Goal: Browse casually: Explore the website without a specific task or goal

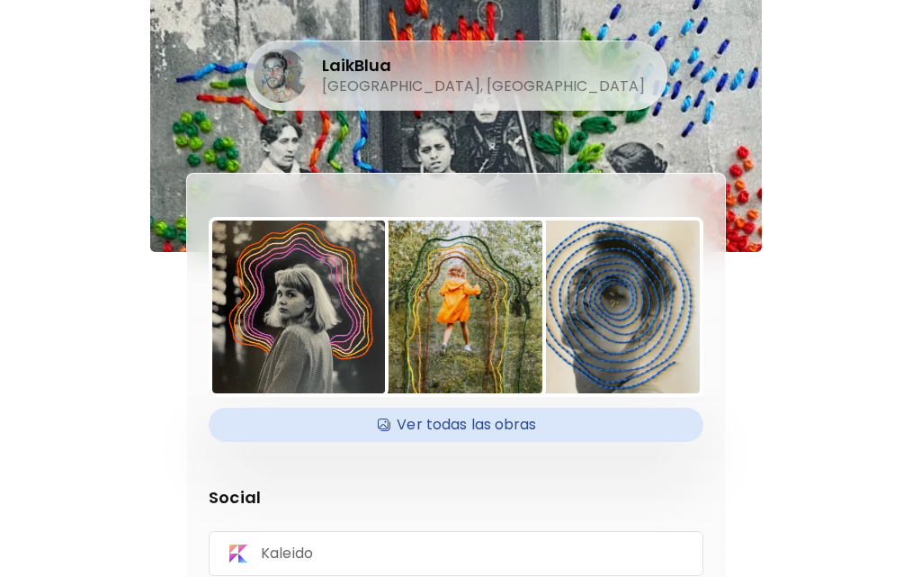
click at [267, 343] on img at bounding box center [298, 306] width 173 height 173
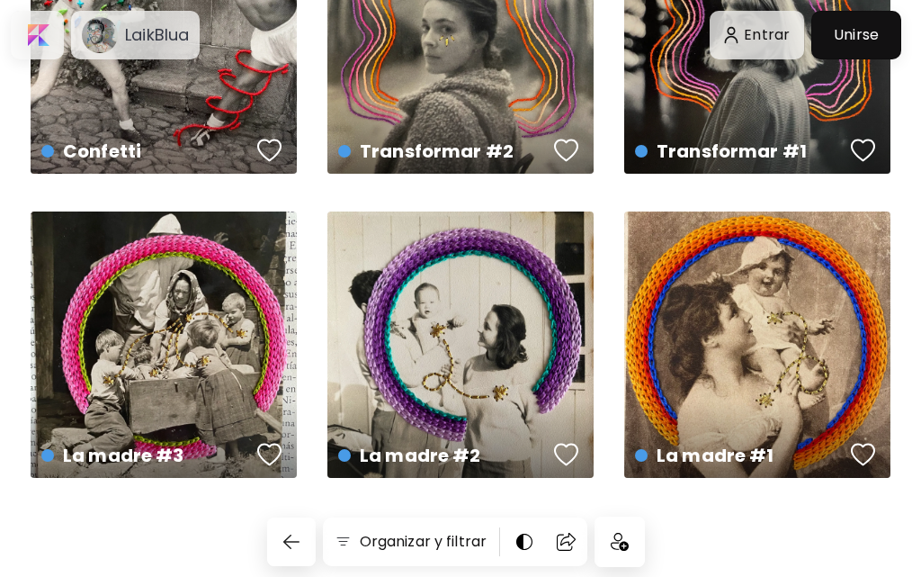
scroll to position [1897, 0]
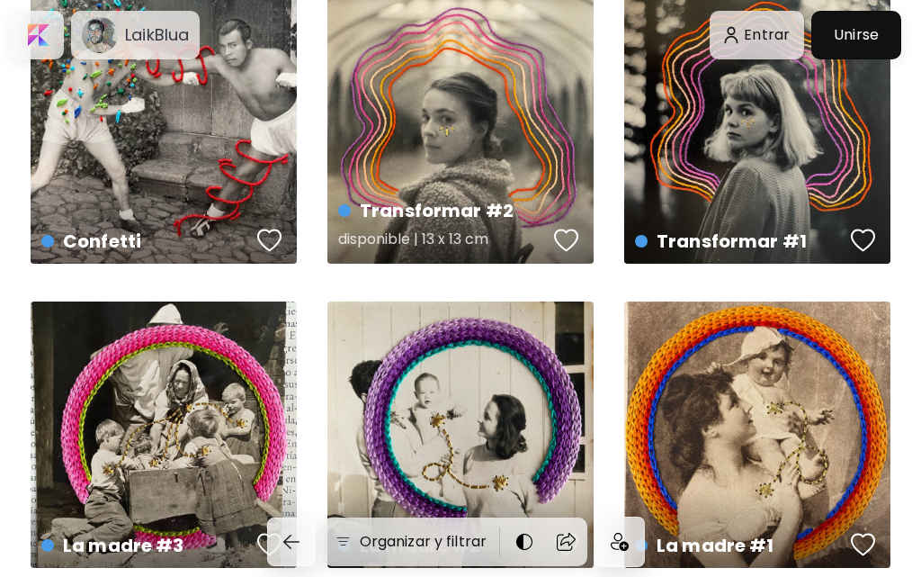
click at [426, 156] on div "Transformar #2 disponible | 13 x 13 cm" at bounding box center [460, 130] width 266 height 266
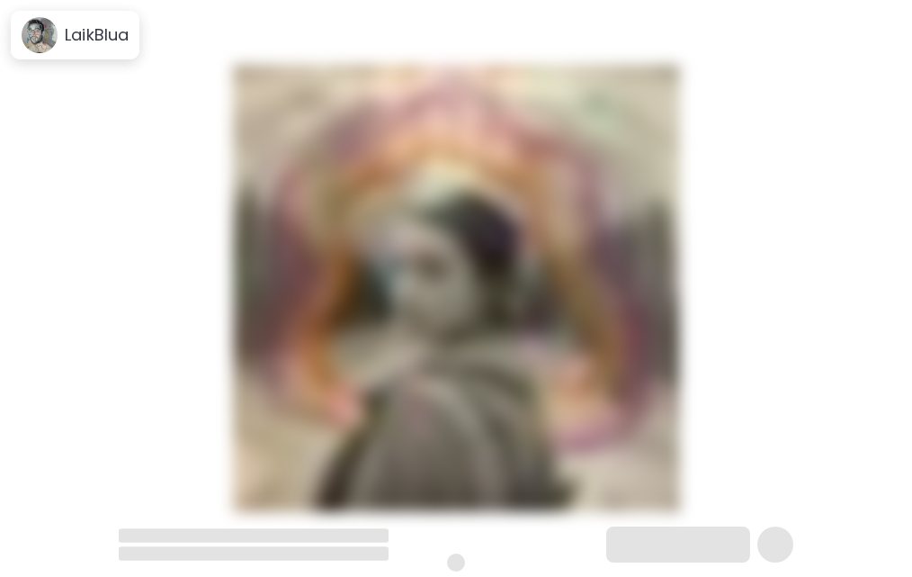
scroll to position [2, 0]
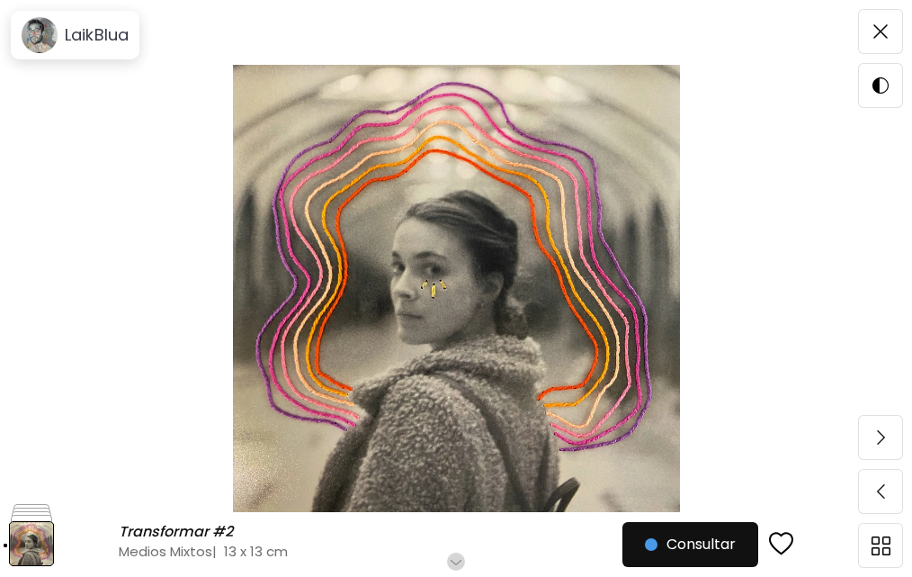
click at [425, 321] on img at bounding box center [456, 288] width 761 height 447
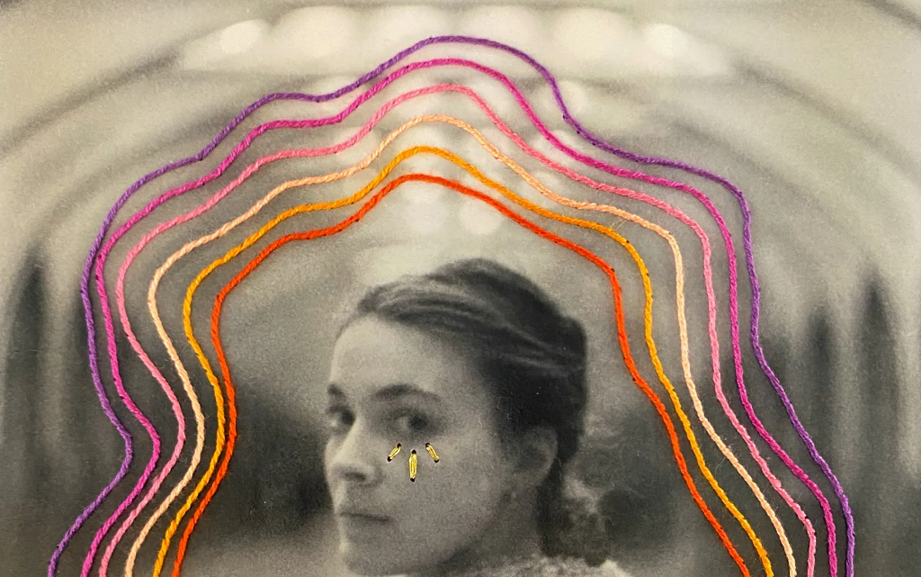
click at [425, 321] on img at bounding box center [460, 460] width 921 height 921
